Goal: Information Seeking & Learning: Learn about a topic

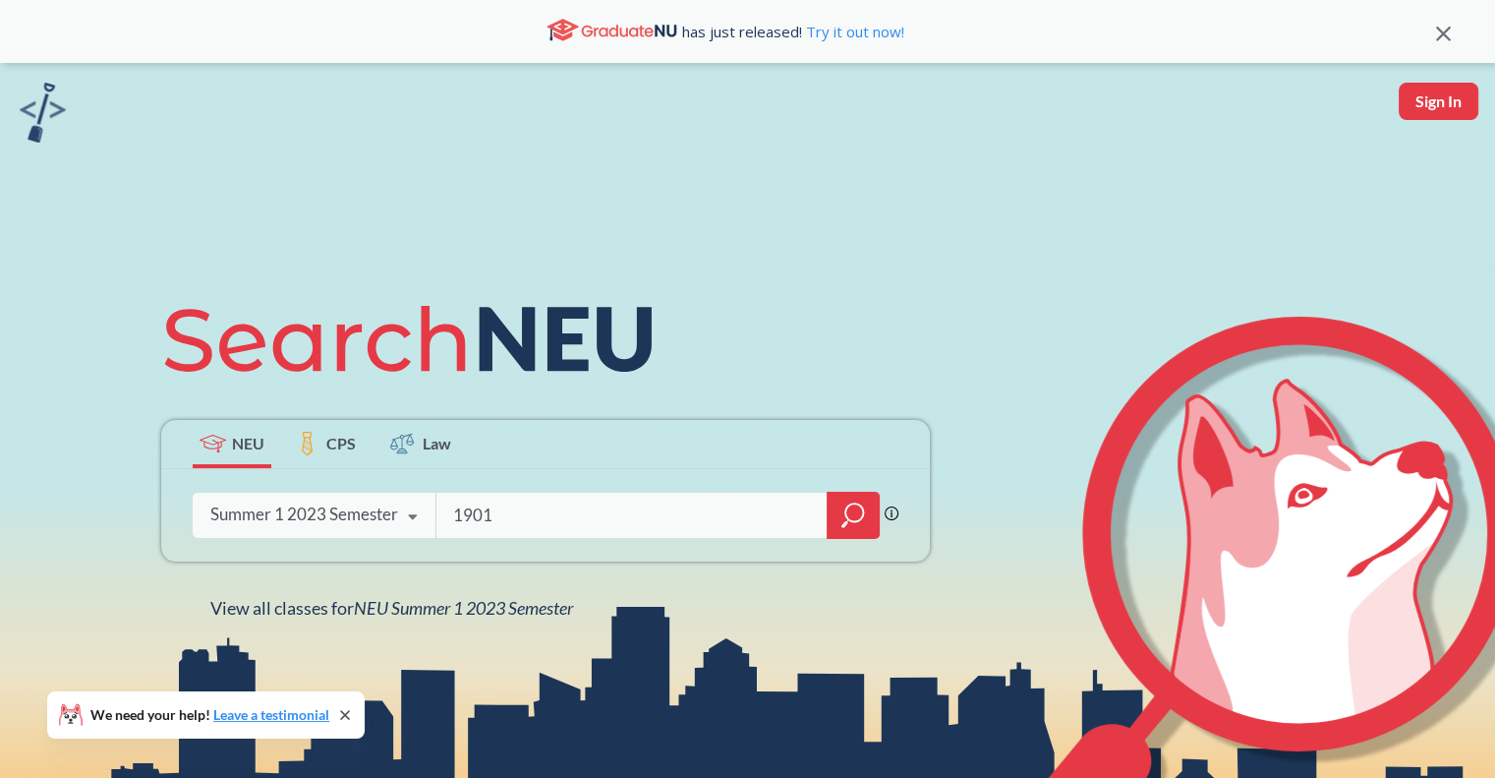
type input "1901"
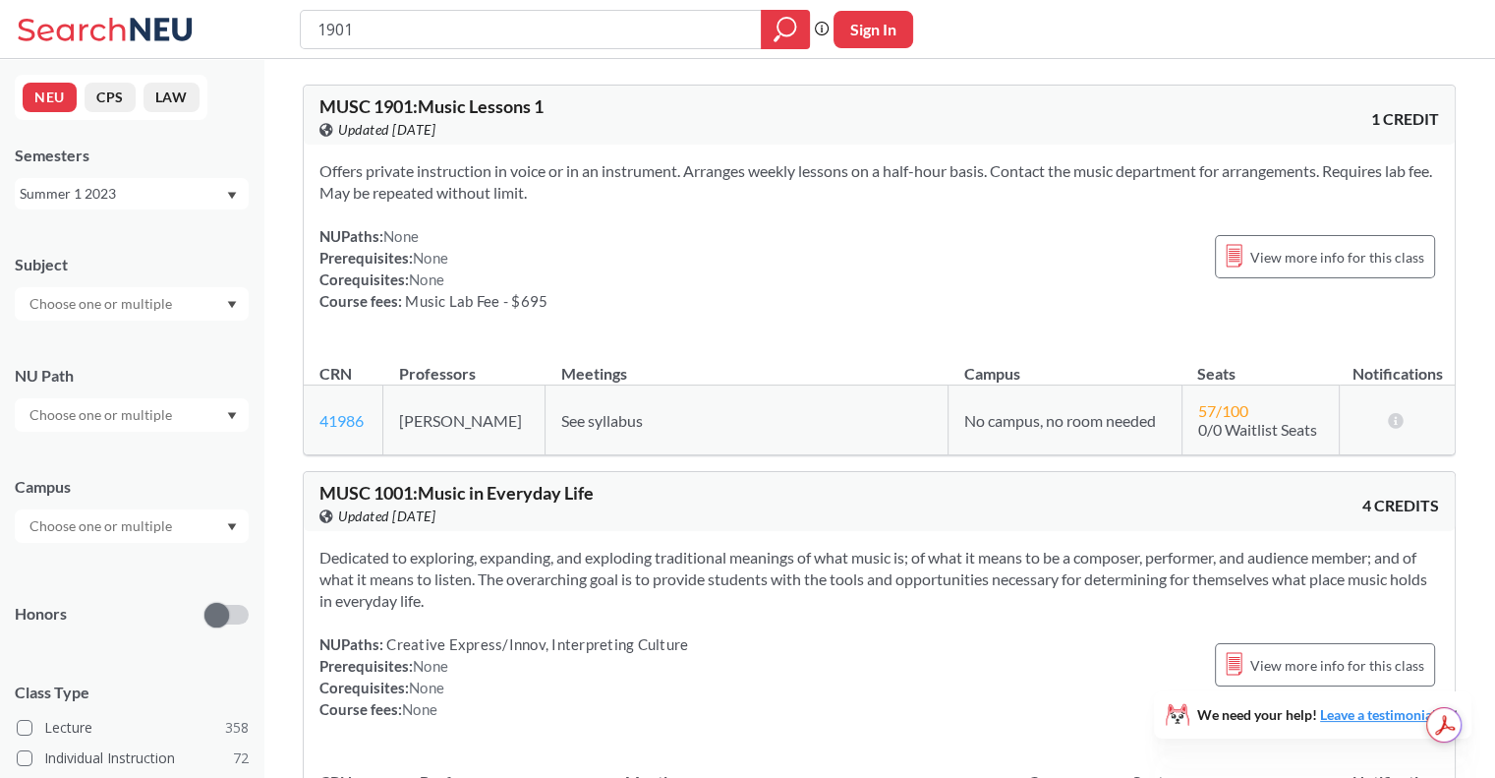
click at [335, 413] on link "41986" at bounding box center [342, 420] width 44 height 19
click at [1272, 261] on span "View more info for this class" at bounding box center [1338, 257] width 174 height 25
